Goal: Task Accomplishment & Management: Manage account settings

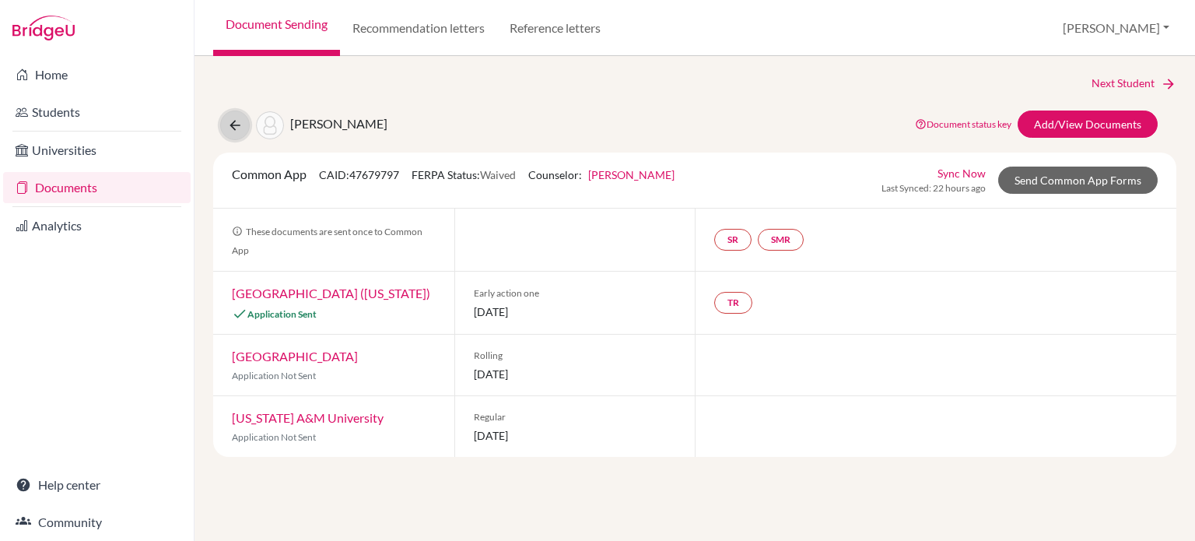
click at [230, 129] on icon at bounding box center [235, 125] width 16 height 16
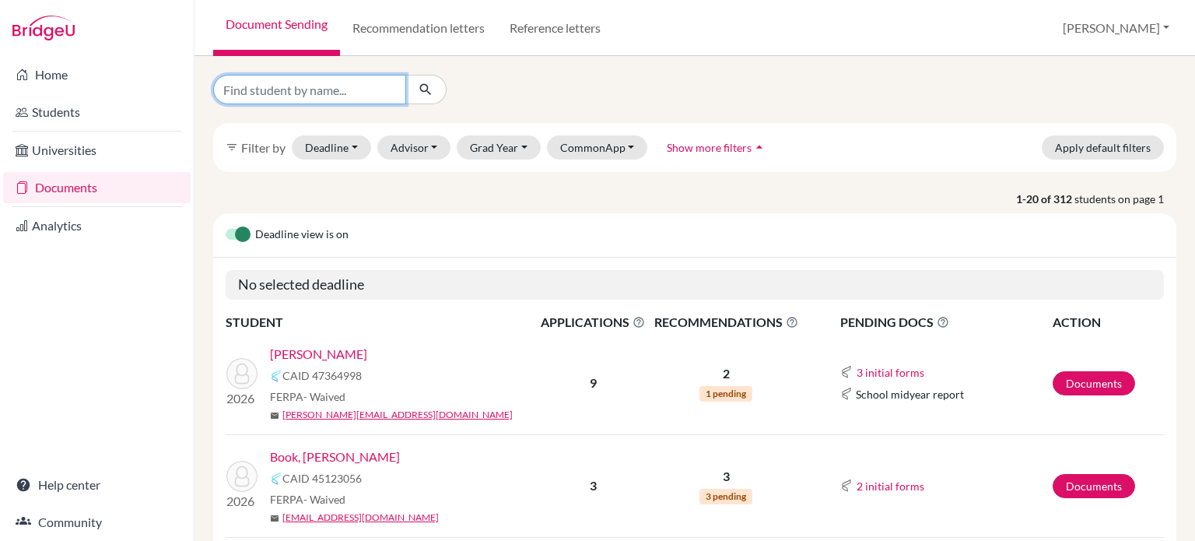
click at [350, 88] on input "Find student by name..." at bounding box center [309, 90] width 193 height 30
type input "eun"
click button "submit" at bounding box center [425, 90] width 41 height 30
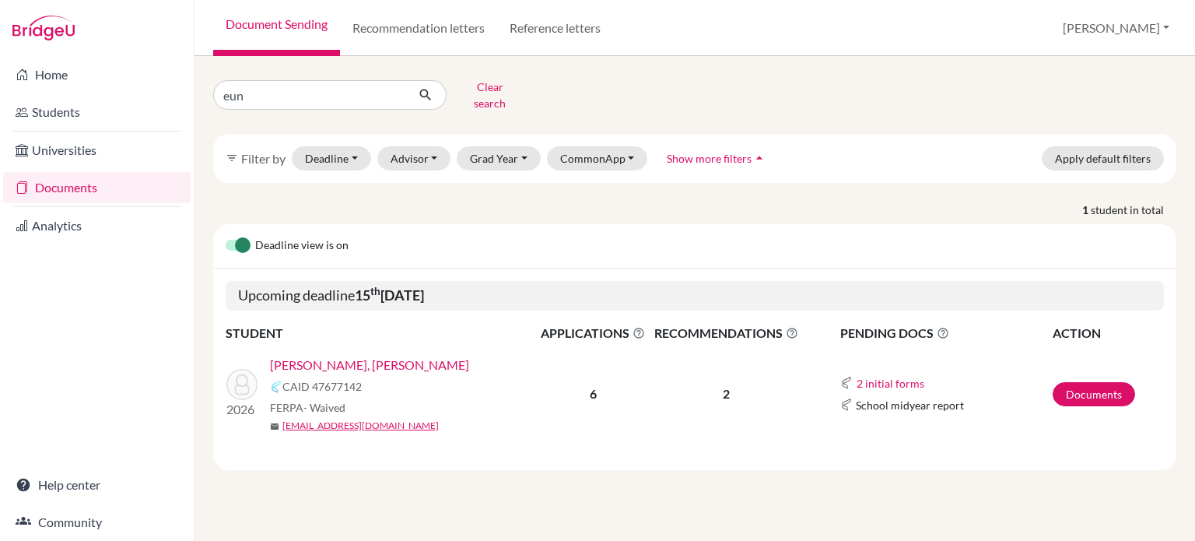
click at [321, 356] on link "[PERSON_NAME], [PERSON_NAME]" at bounding box center [369, 365] width 199 height 19
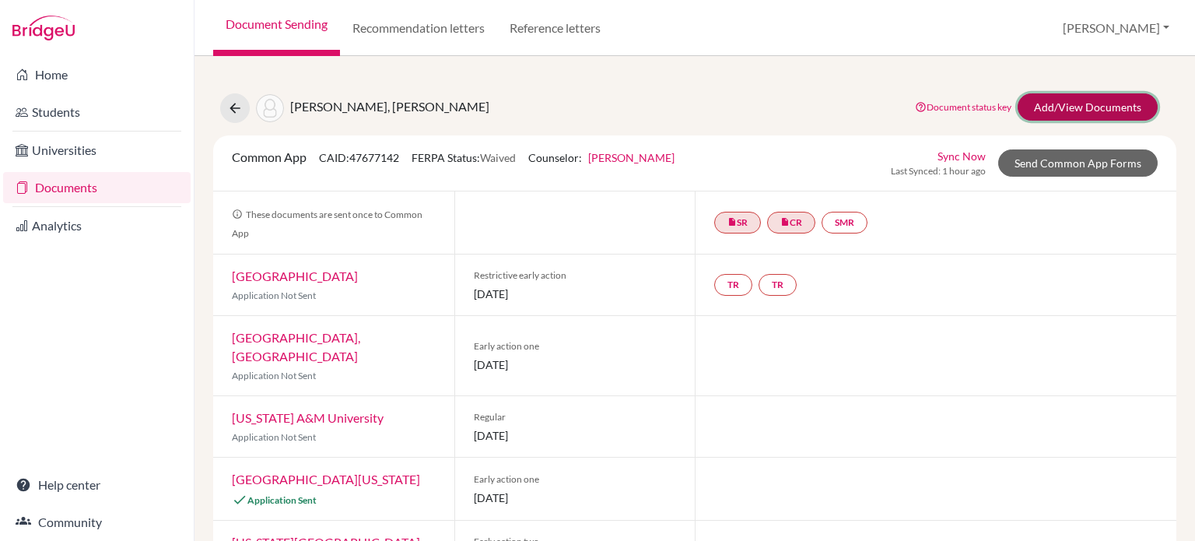
click at [1067, 106] on link "Add/View Documents" at bounding box center [1088, 106] width 140 height 27
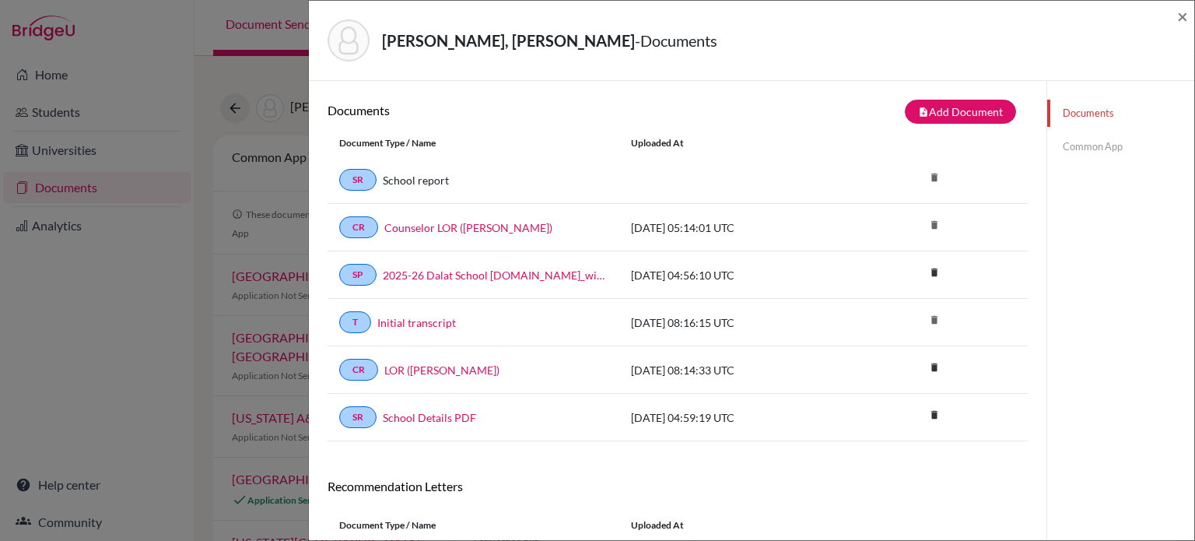
click at [1102, 146] on link "Common App" at bounding box center [1120, 146] width 147 height 27
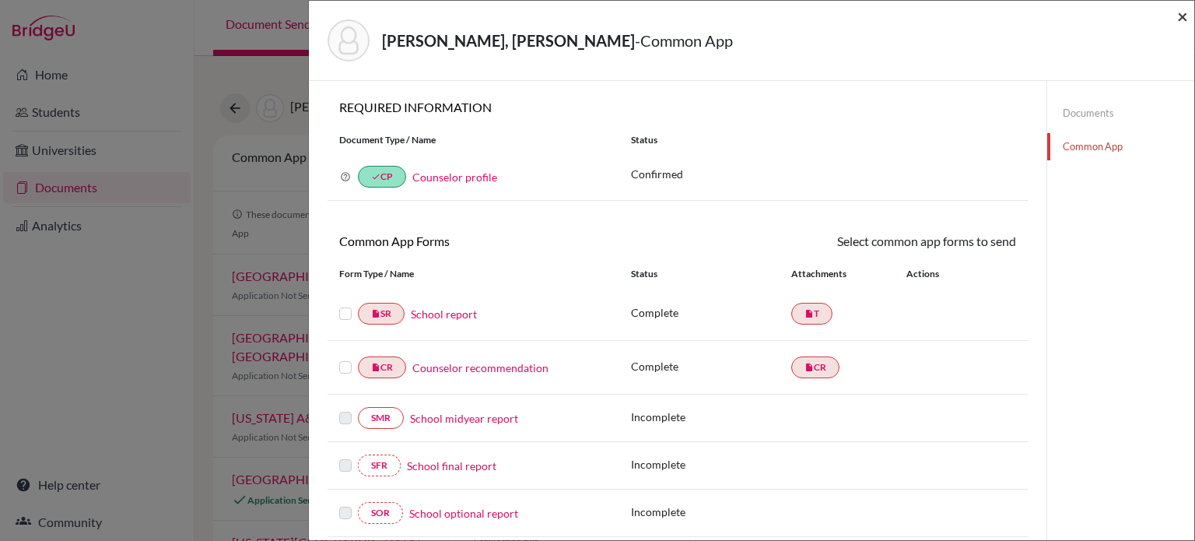
click at [1183, 17] on span "×" at bounding box center [1182, 16] width 11 height 23
